Goal: Information Seeking & Learning: Learn about a topic

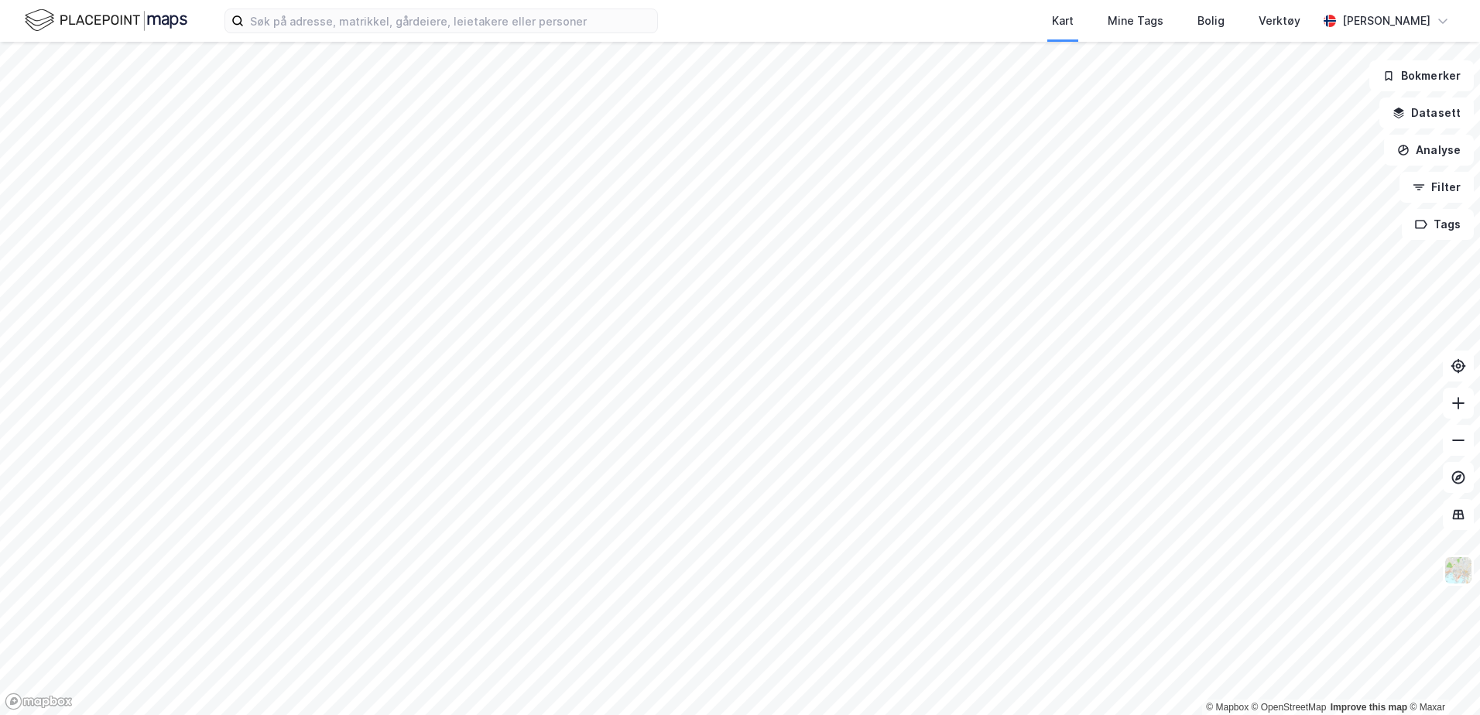
click at [689, 714] on html "Kart Mine Tags Bolig Verktøy [PERSON_NAME] © Mapbox © OpenStreetMap Improve thi…" at bounding box center [740, 357] width 1480 height 715
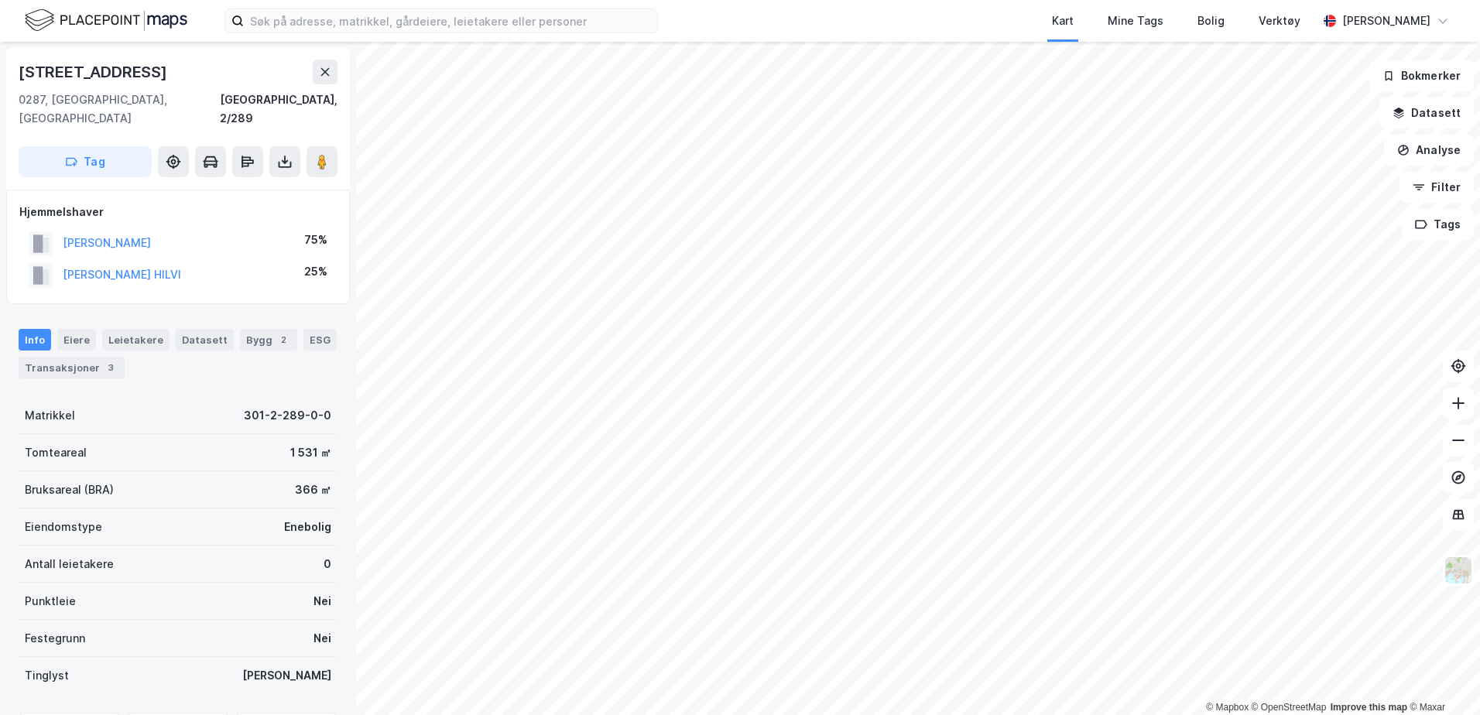
scroll to position [1, 0]
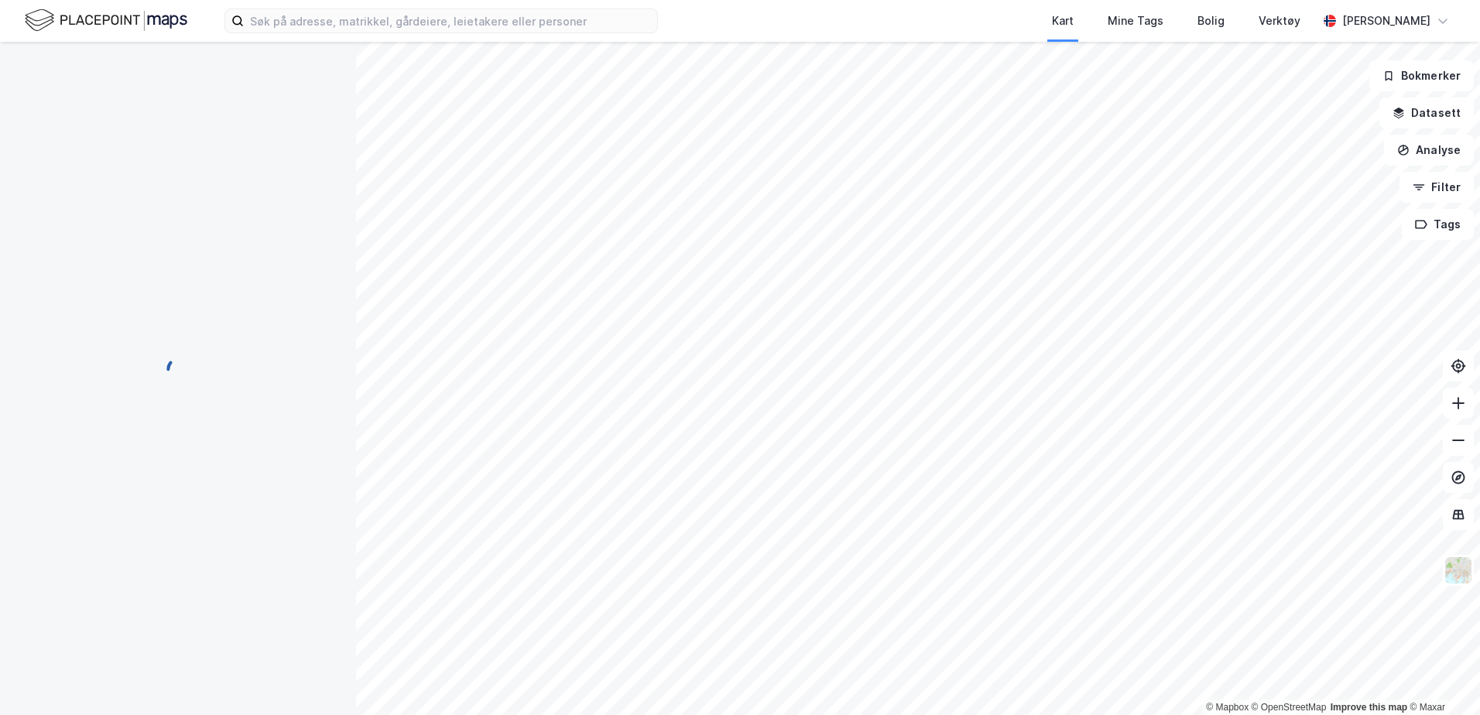
scroll to position [1, 0]
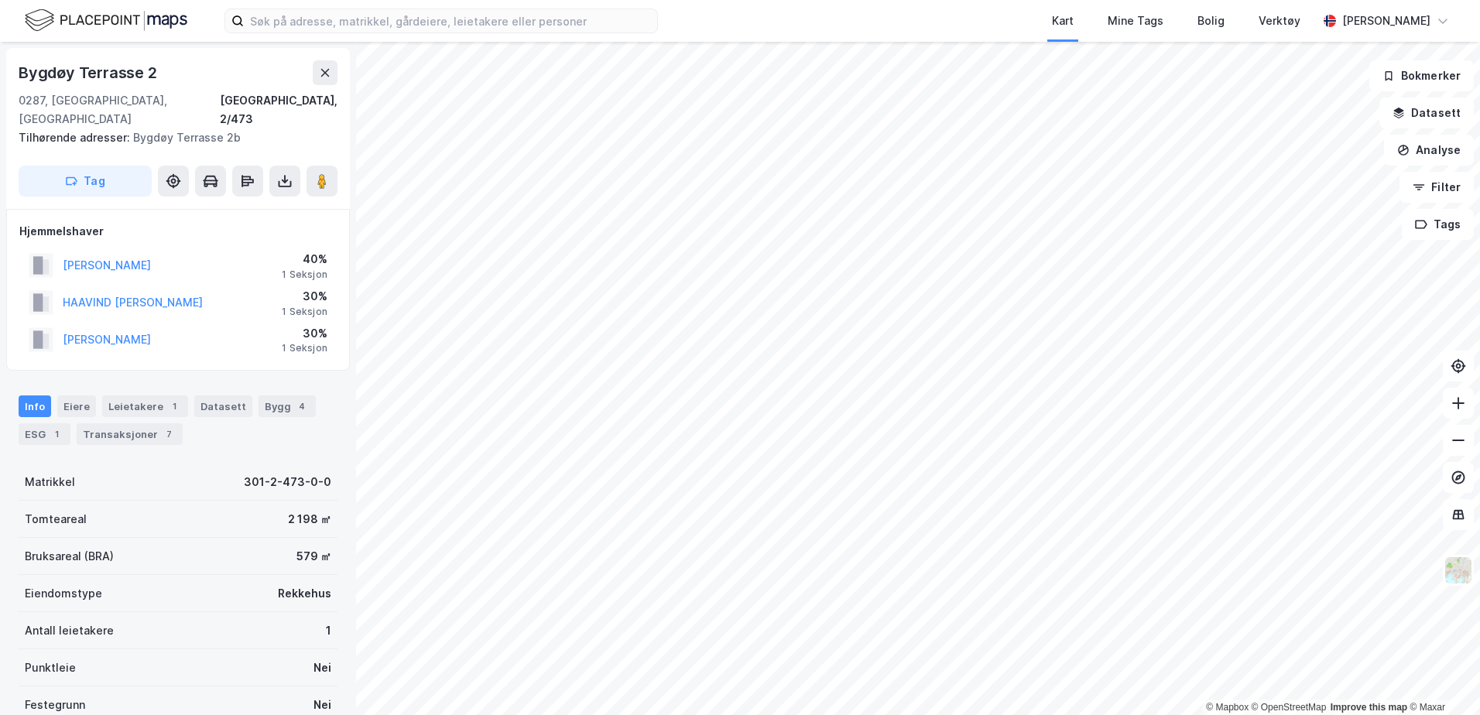
scroll to position [1, 0]
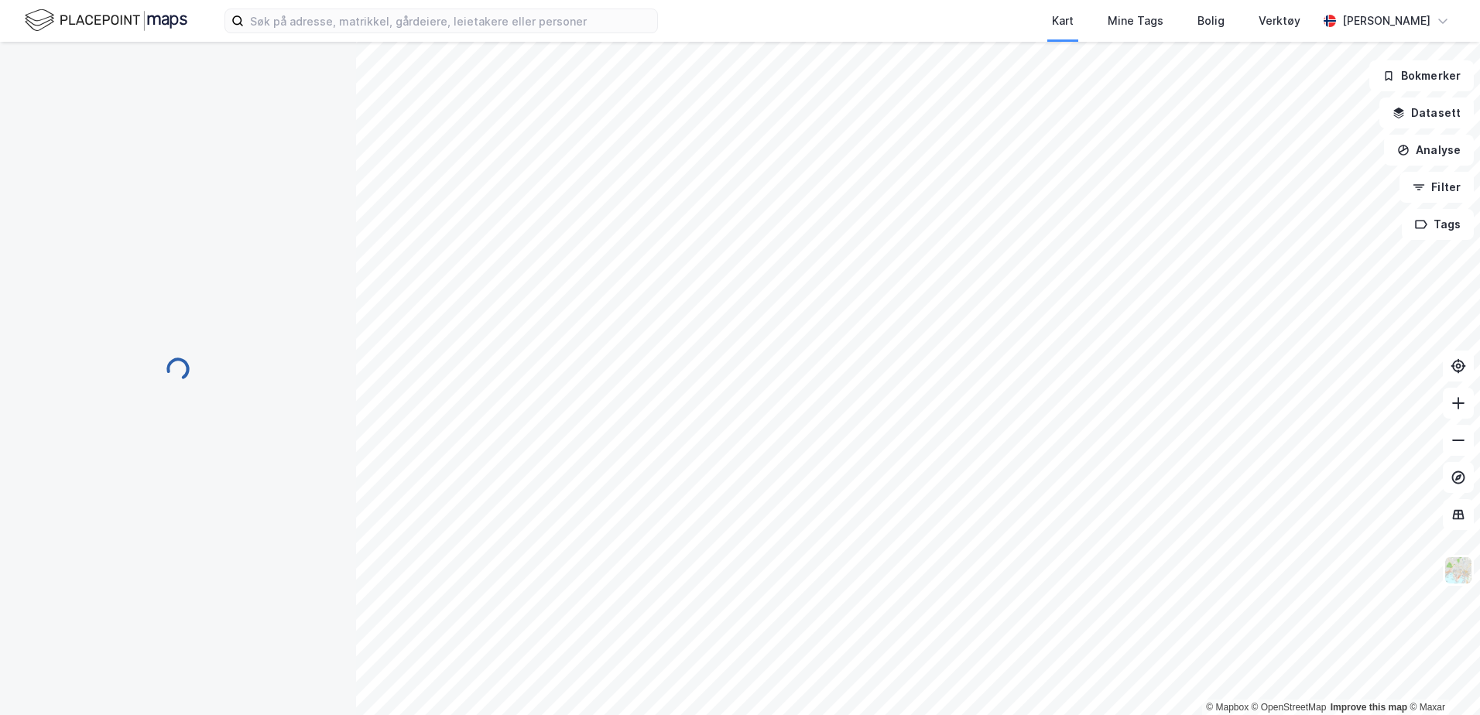
scroll to position [1, 0]
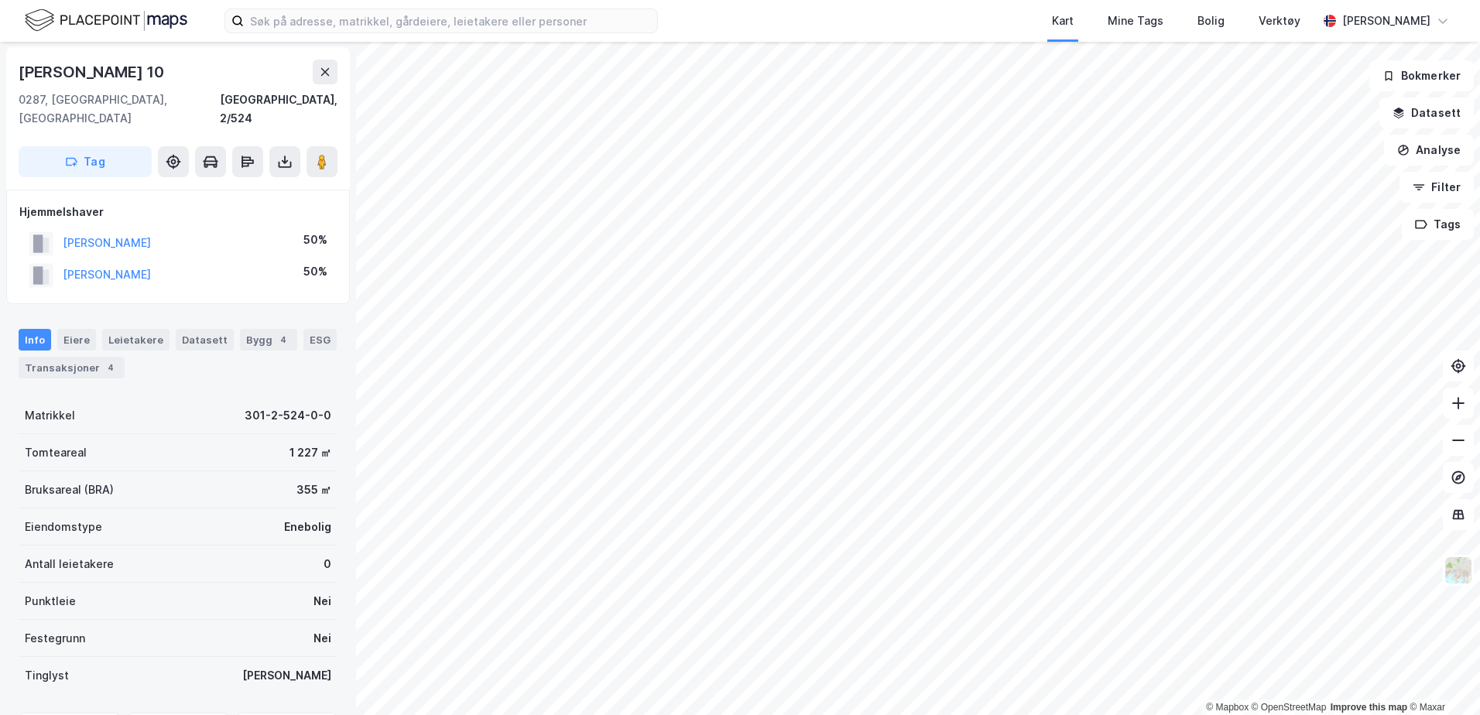
scroll to position [1, 0]
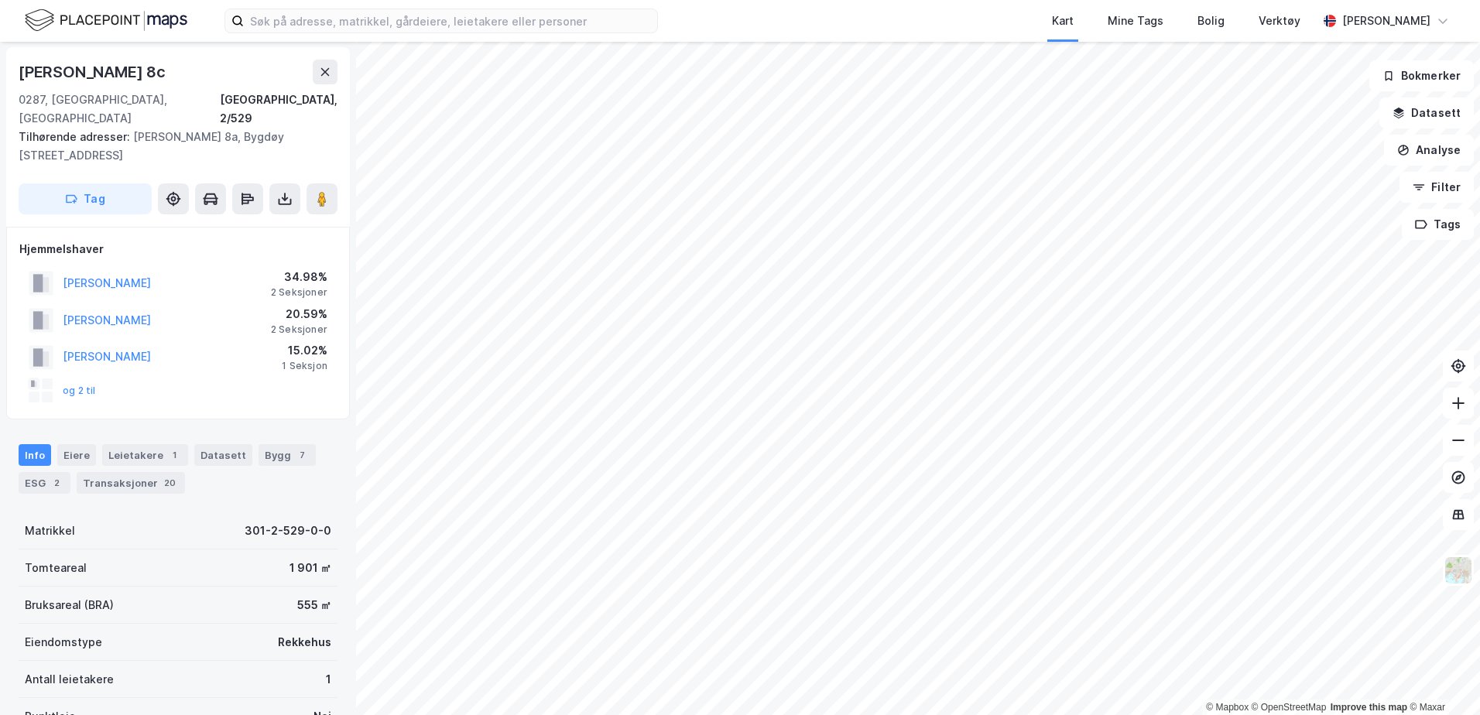
scroll to position [1, 0]
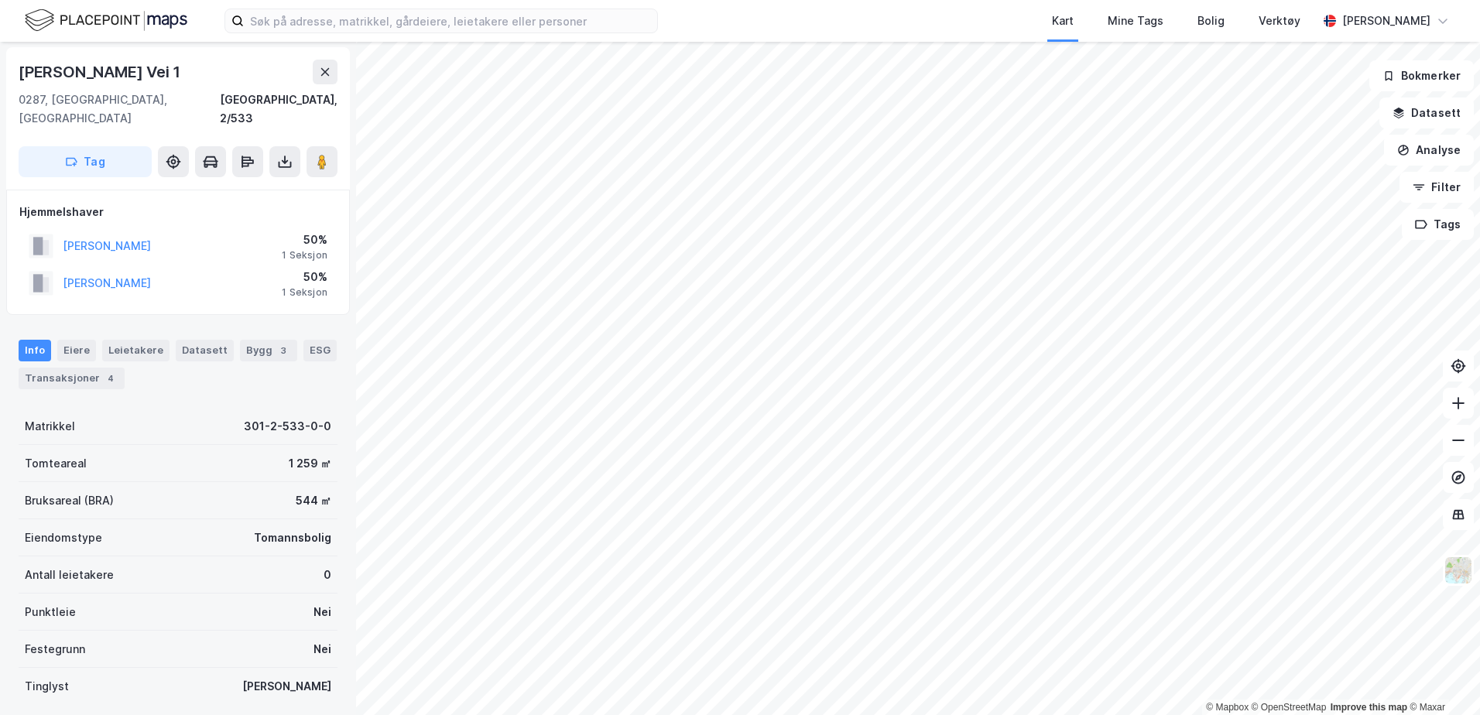
scroll to position [1, 0]
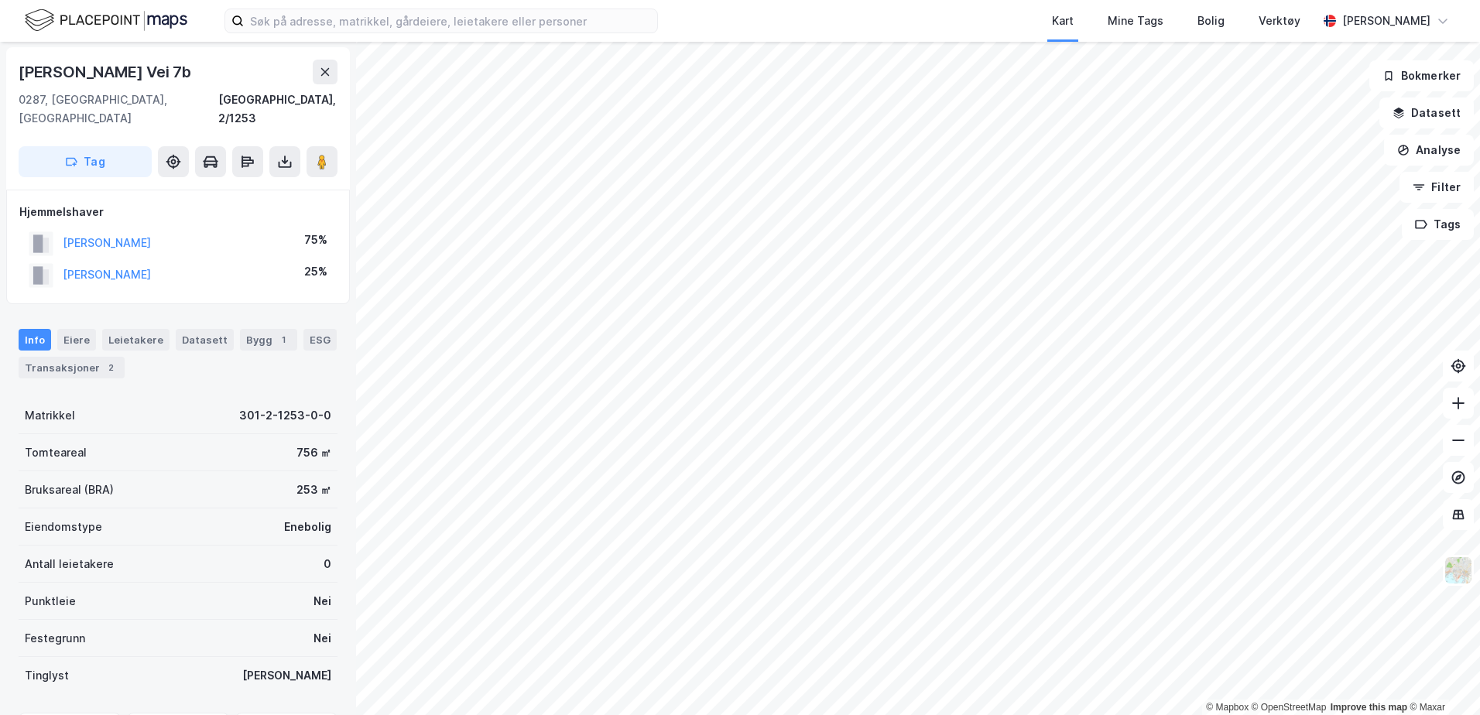
scroll to position [1, 0]
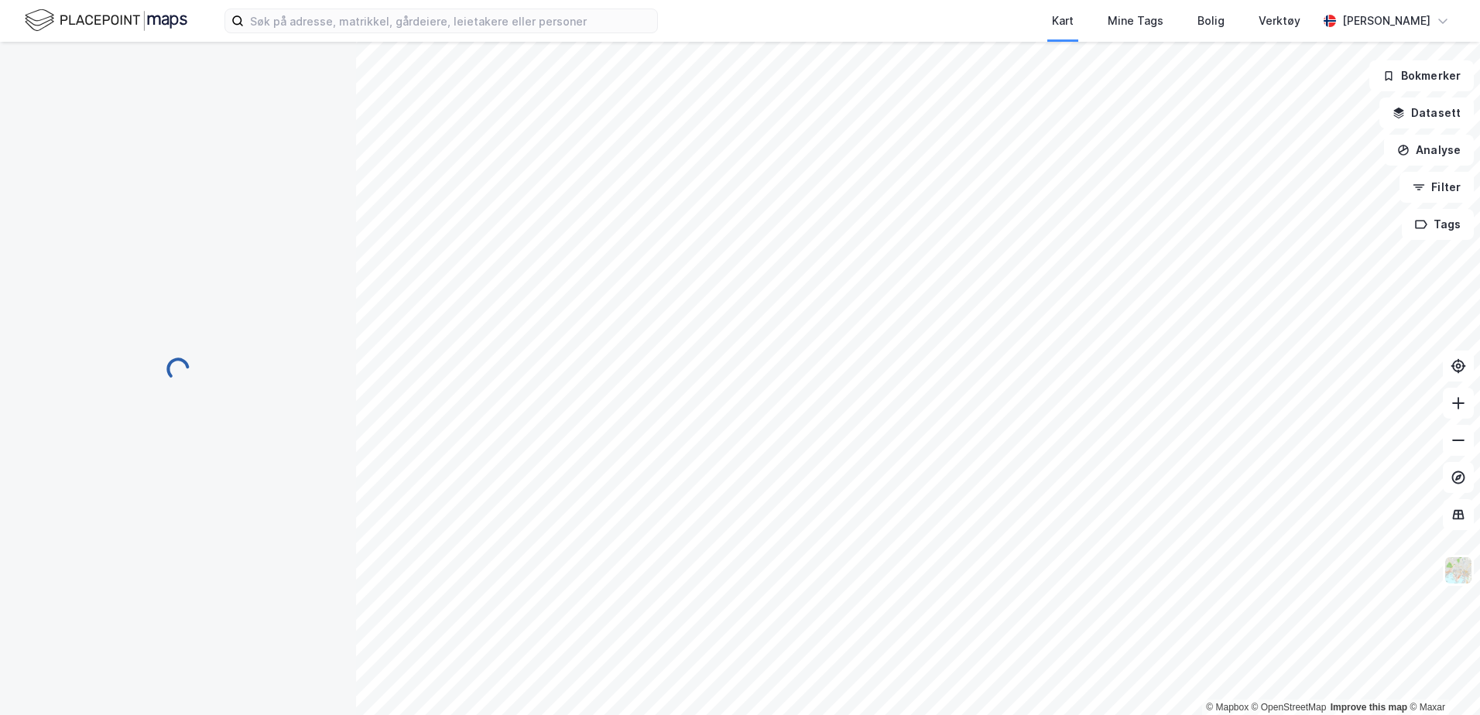
scroll to position [1, 0]
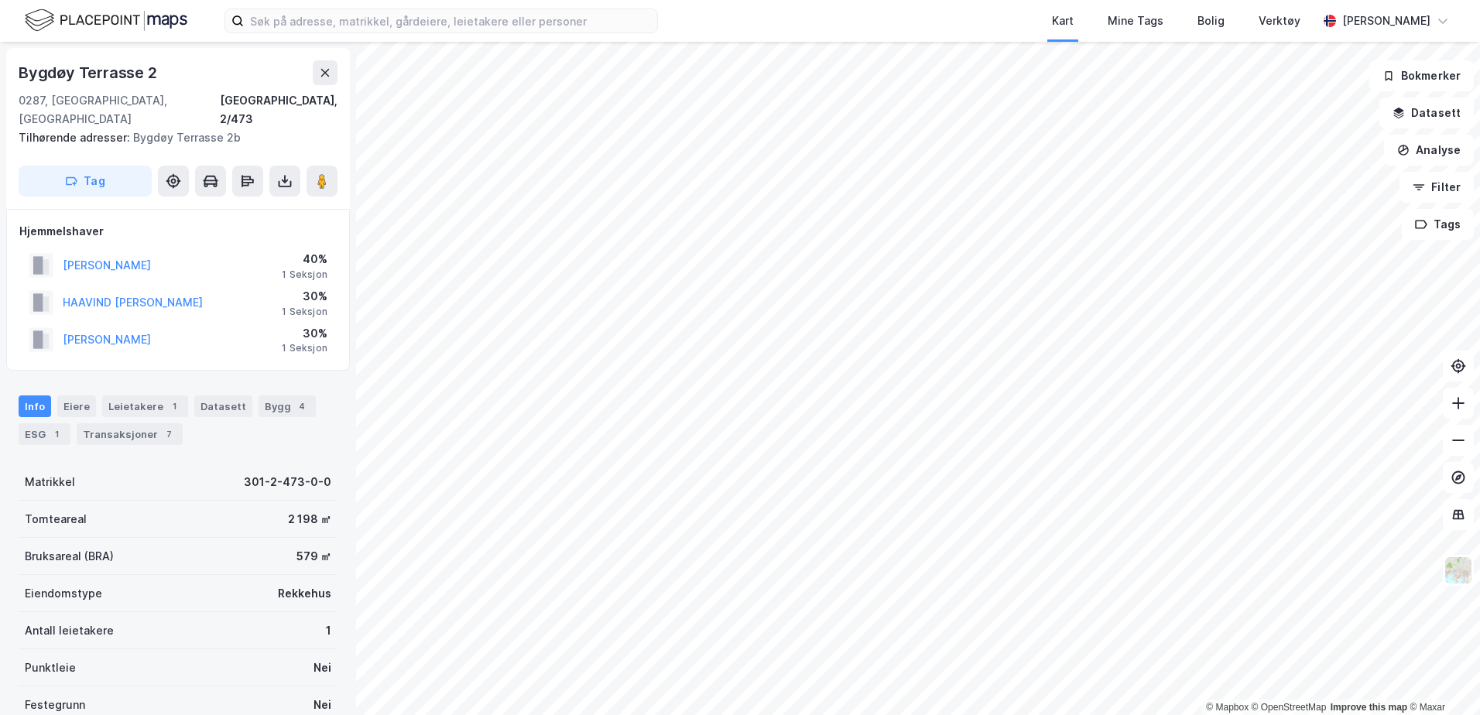
scroll to position [1, 0]
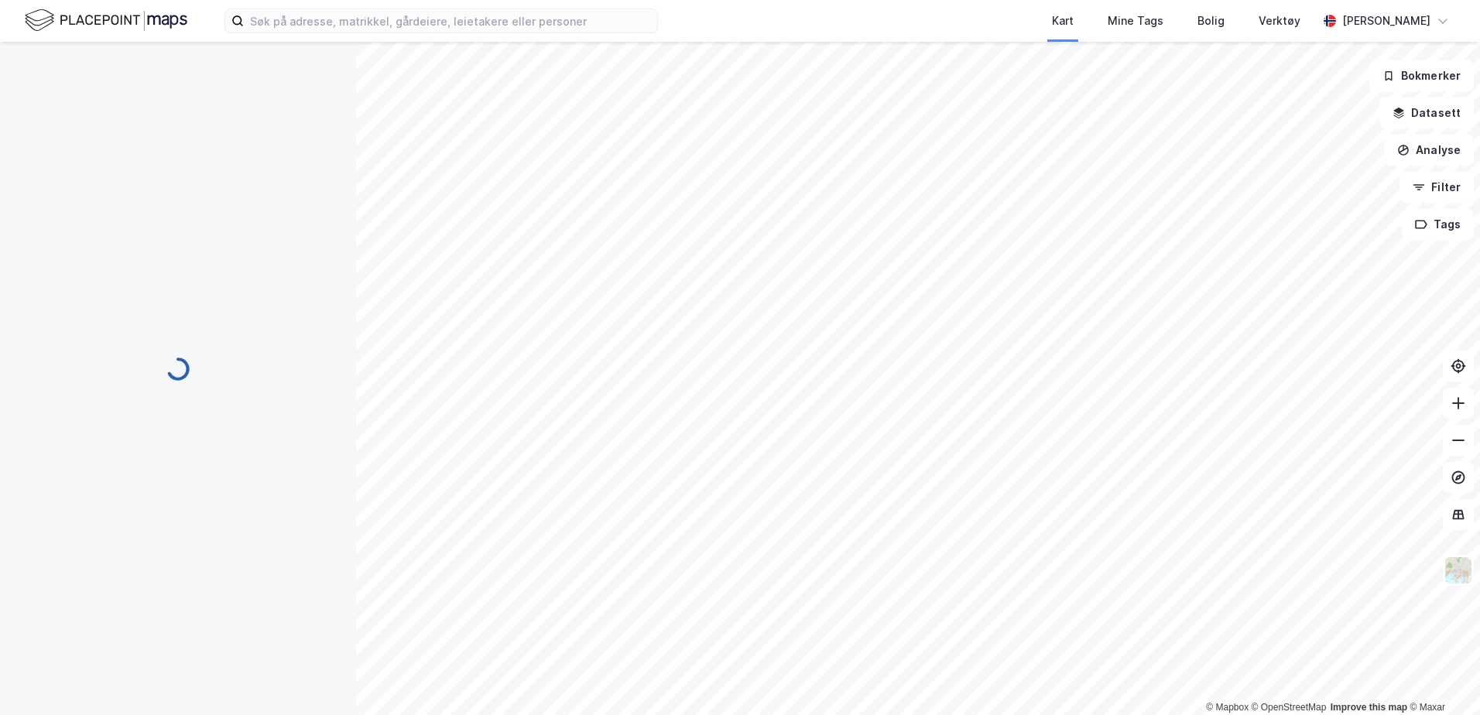
scroll to position [1, 0]
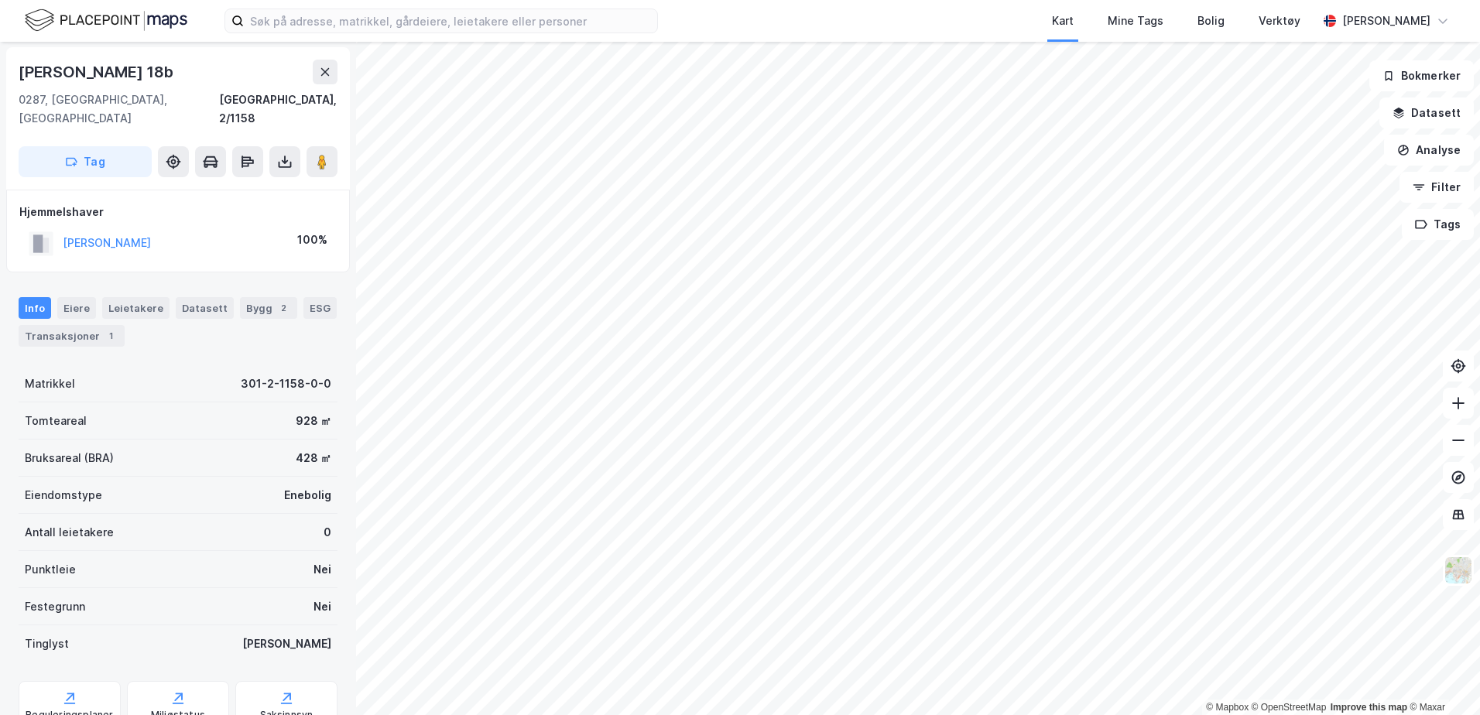
scroll to position [1, 0]
click at [118, 23] on img at bounding box center [106, 20] width 163 height 27
